Goal: Task Accomplishment & Management: Use online tool/utility

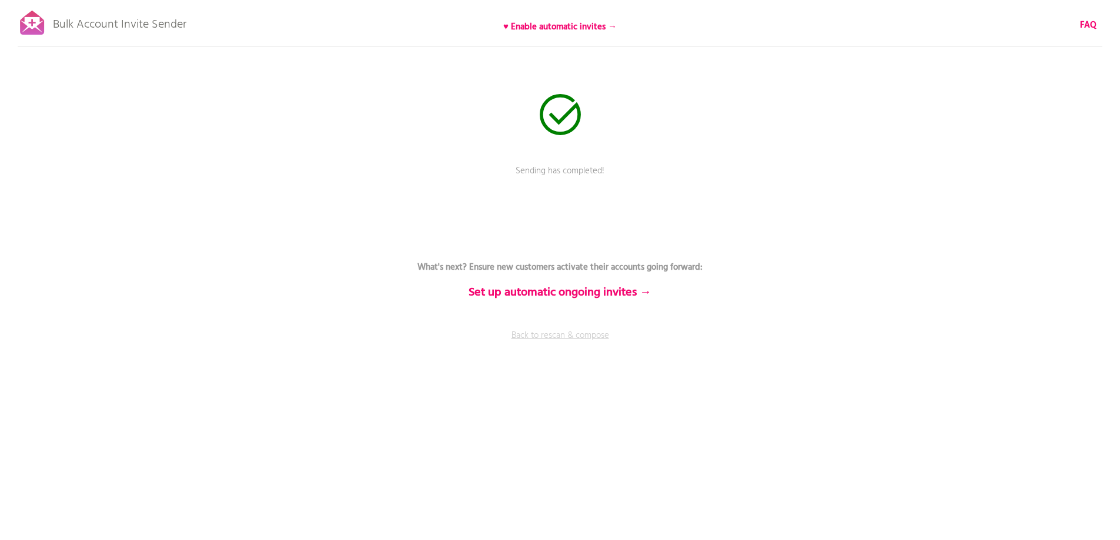
click at [575, 337] on link "Back to rescan & compose" at bounding box center [560, 343] width 353 height 29
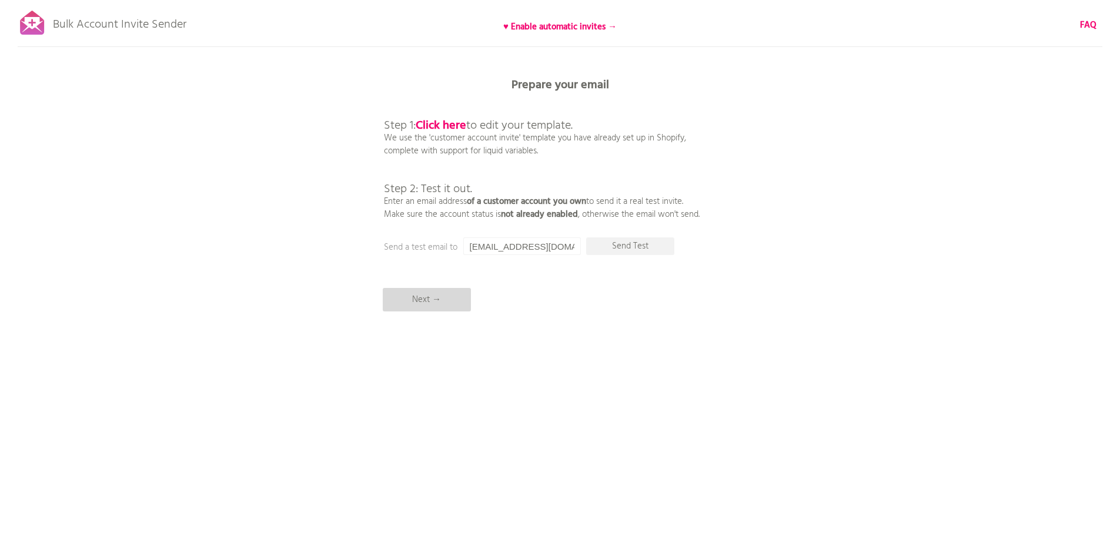
click at [444, 298] on p "Next →" at bounding box center [427, 300] width 88 height 24
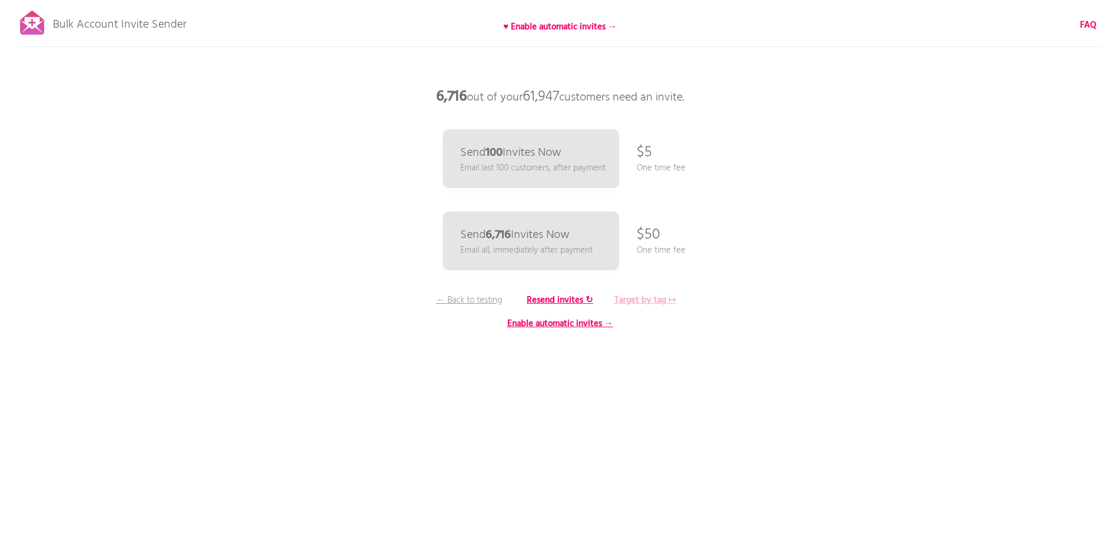
click at [650, 301] on b "Target by tag ↦" at bounding box center [645, 300] width 62 height 14
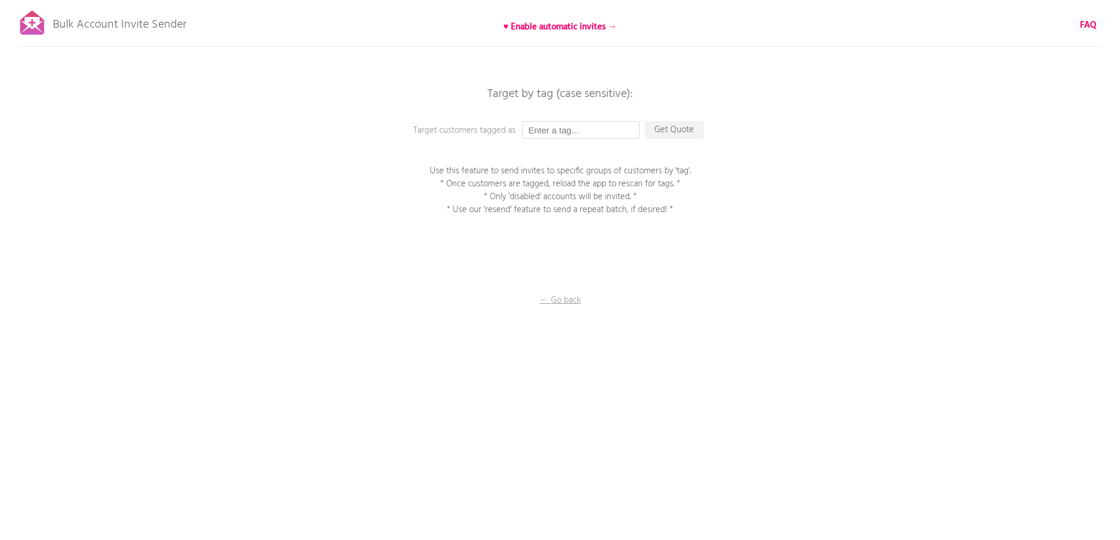
click at [589, 132] on input "text" at bounding box center [581, 130] width 118 height 18
type input "P1EE"
click at [682, 129] on p "Get Quote" at bounding box center [674, 130] width 59 height 18
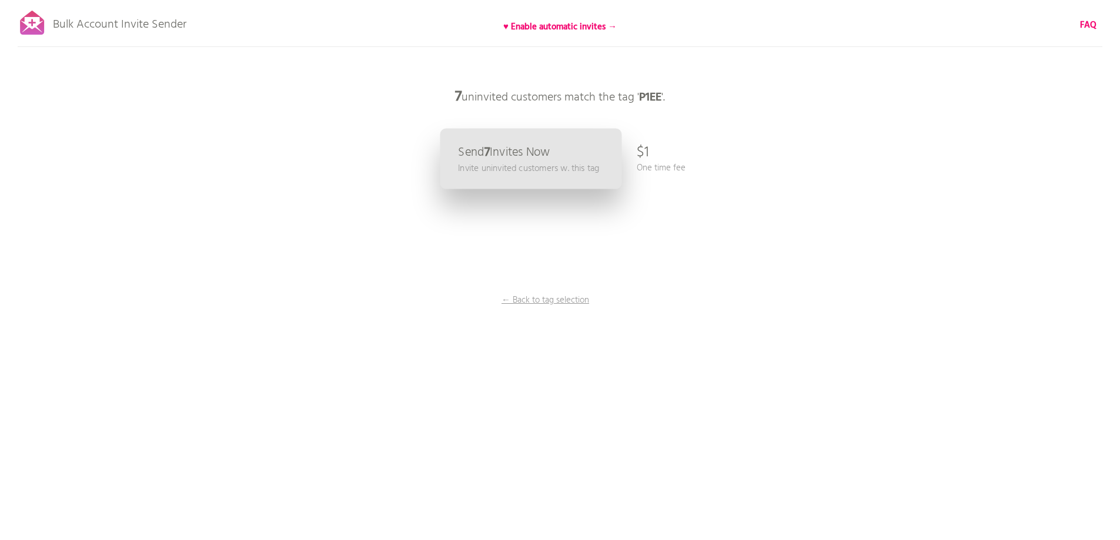
click at [540, 175] on p "Invite uninvited customers w. this tag" at bounding box center [528, 169] width 141 height 14
